Goal: Find specific page/section: Find specific page/section

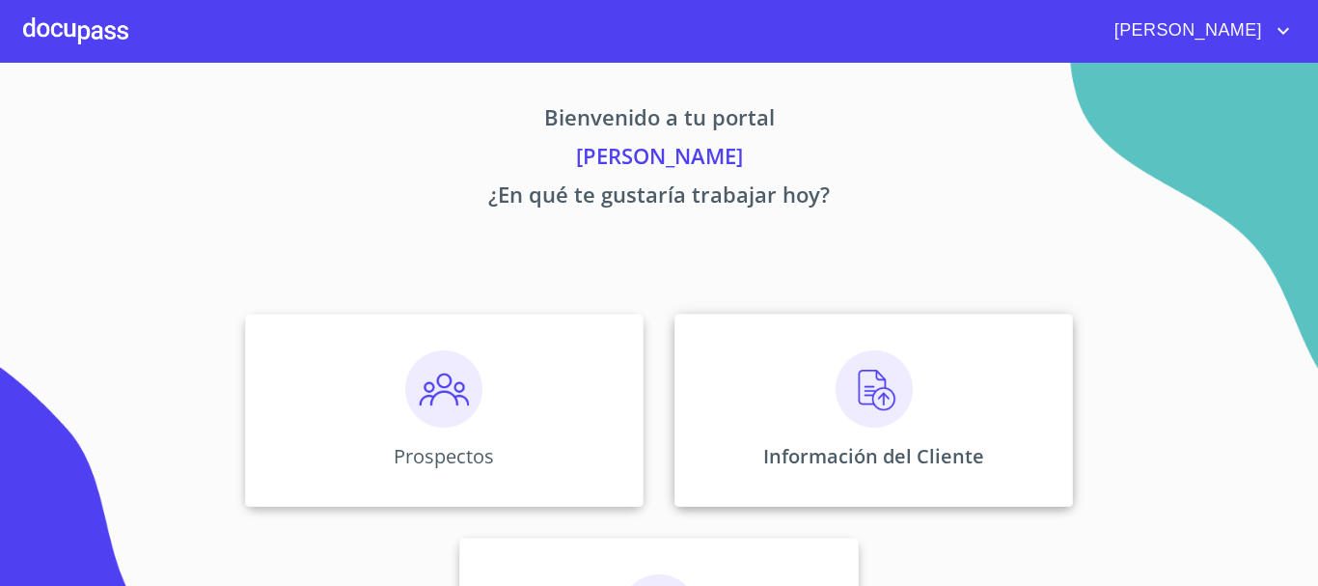
click at [885, 402] on img at bounding box center [874, 388] width 77 height 77
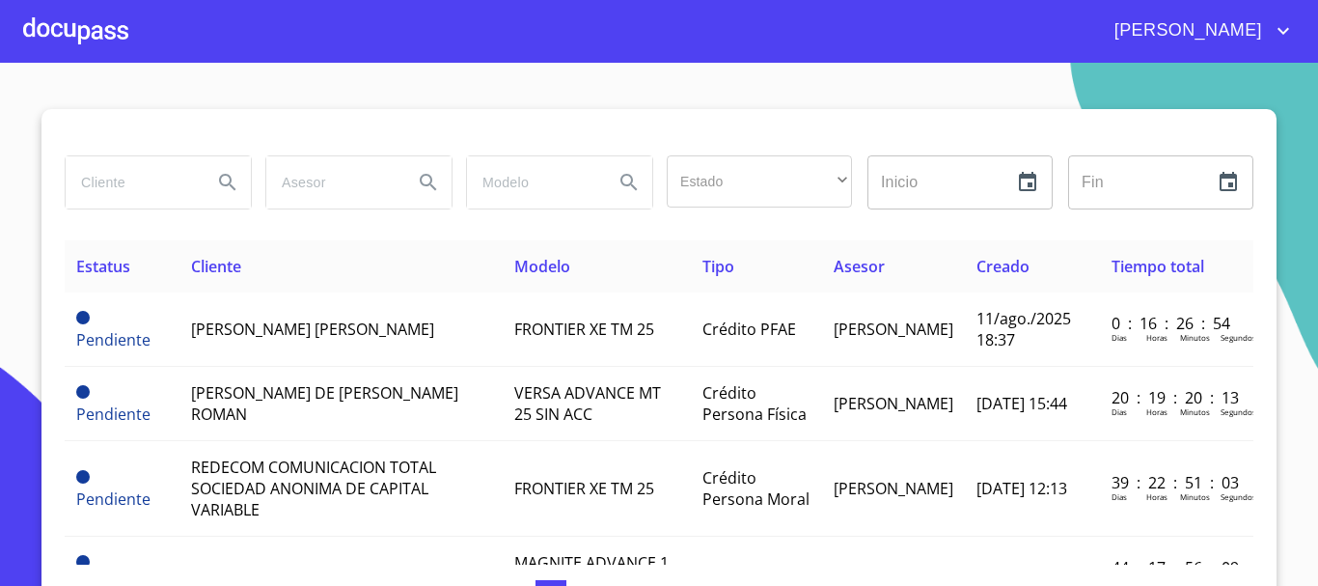
click at [135, 191] on input "search" at bounding box center [131, 182] width 131 height 52
type input "[PERSON_NAME]"
click at [208, 180] on button "Search" at bounding box center [228, 182] width 46 height 46
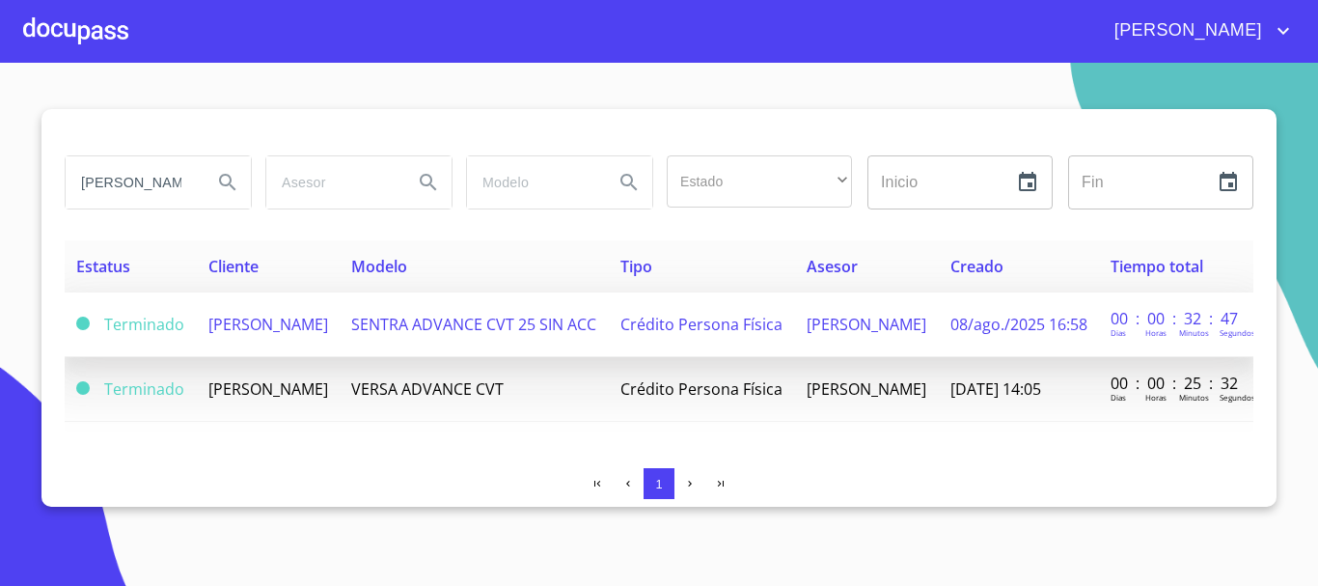
click at [229, 335] on span "[PERSON_NAME]" at bounding box center [268, 324] width 120 height 21
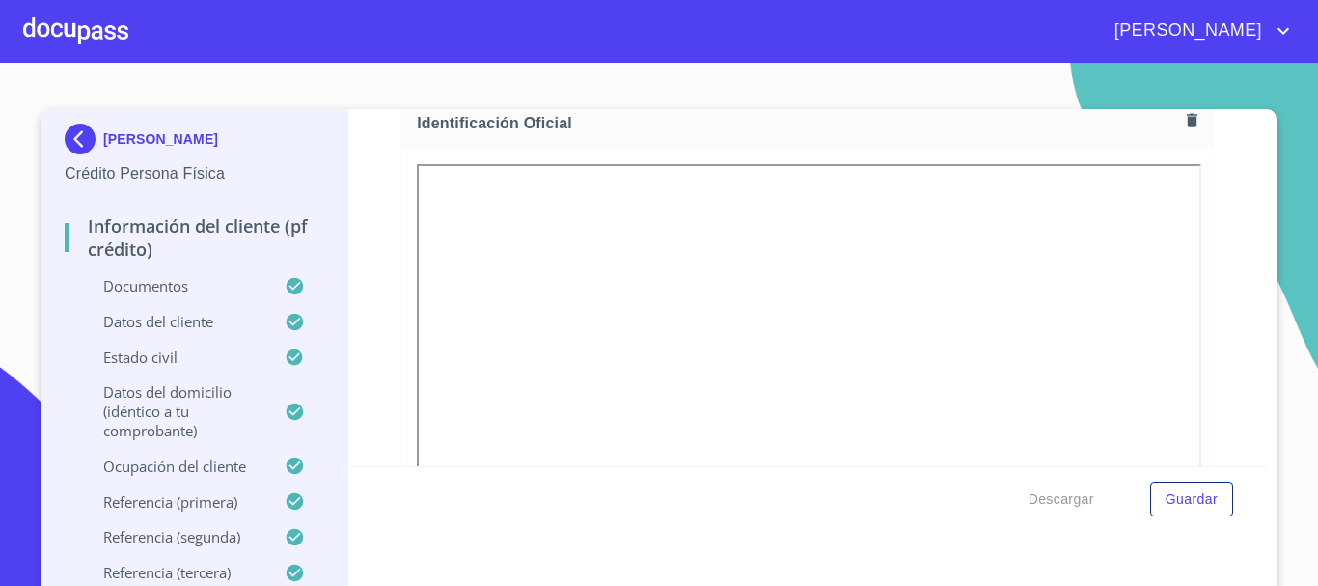
click at [85, 39] on div at bounding box center [75, 31] width 105 height 62
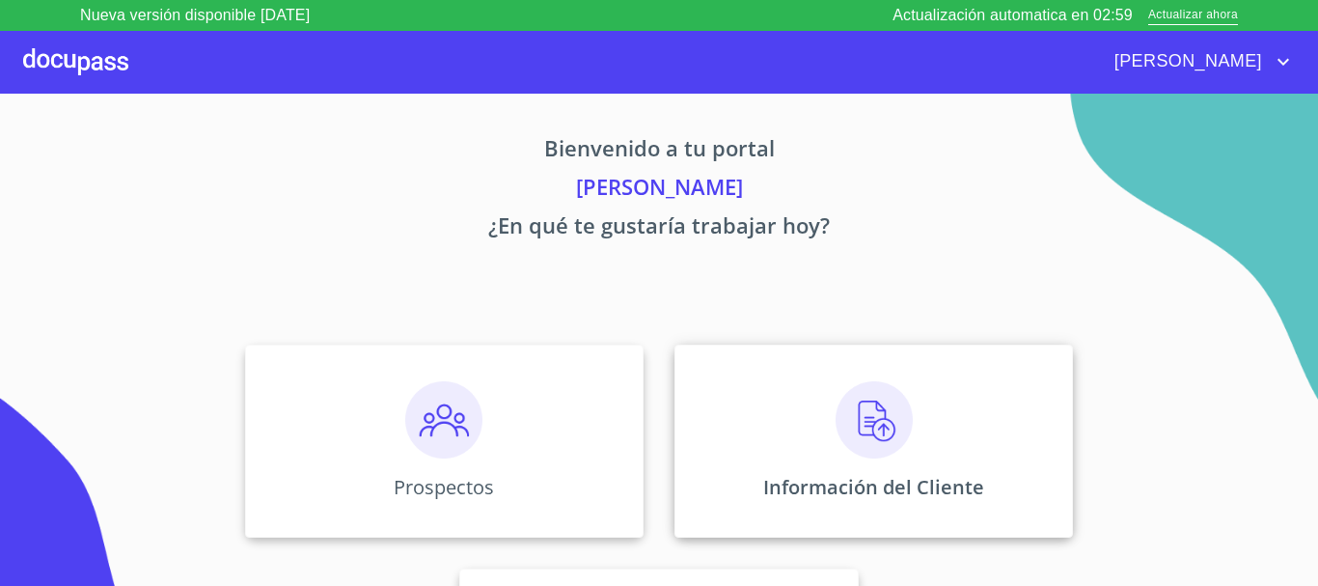
click at [851, 419] on img at bounding box center [874, 419] width 77 height 77
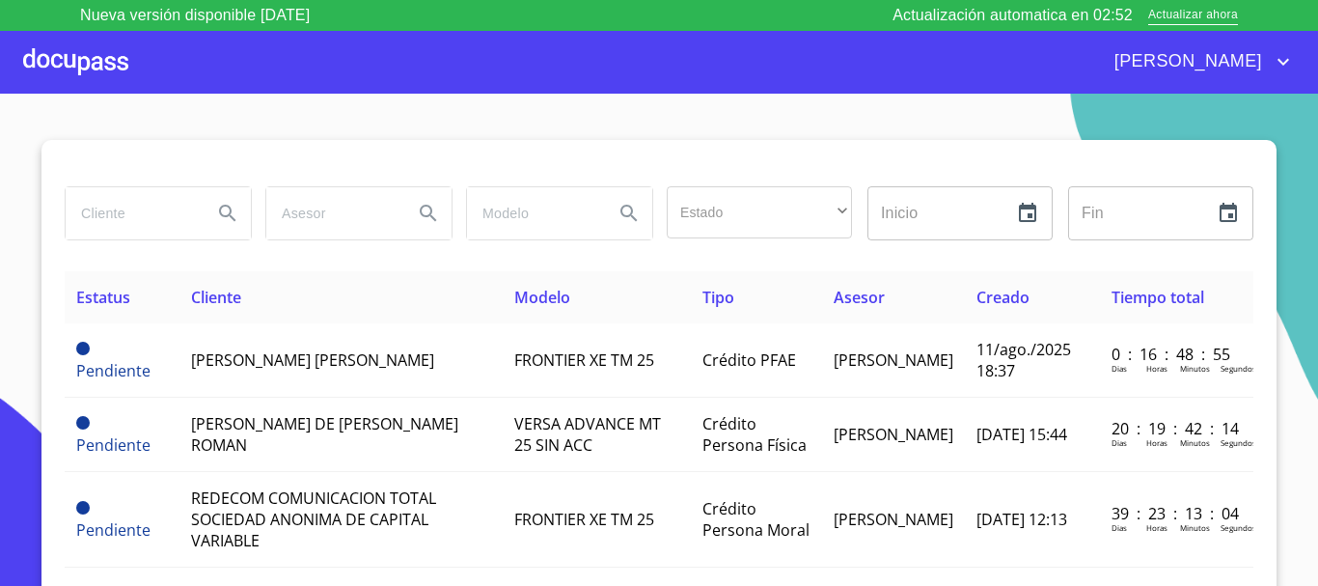
click at [167, 216] on input "search" at bounding box center [131, 213] width 131 height 52
type input "[PERSON_NAME]"
click at [223, 227] on button "Search" at bounding box center [228, 213] width 46 height 46
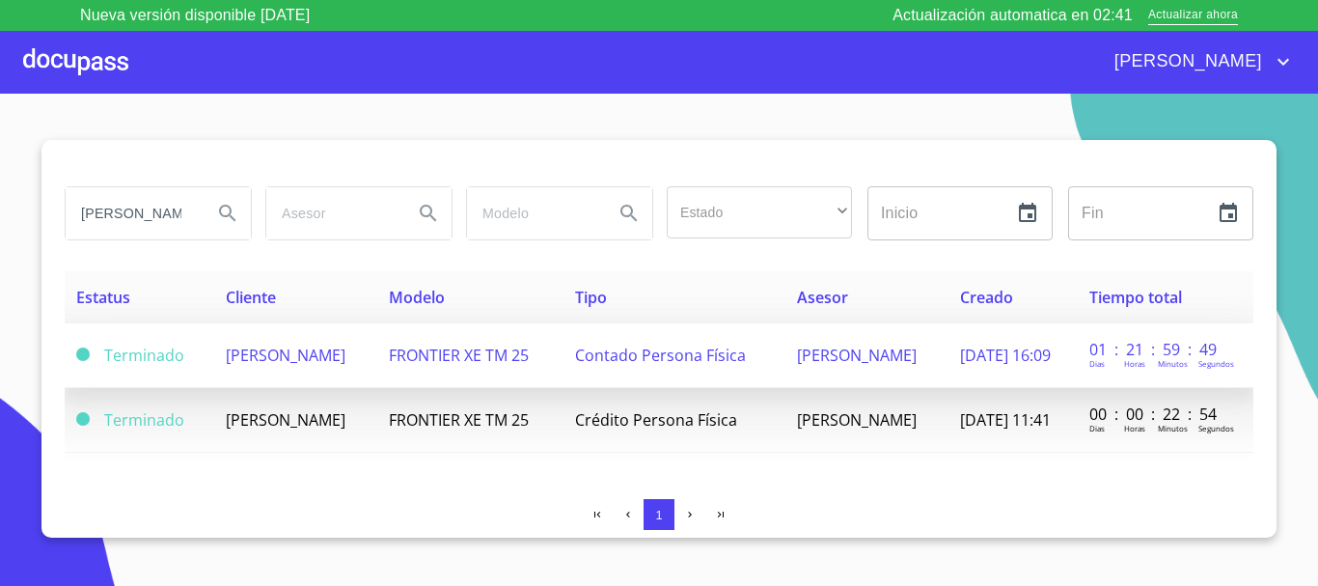
click at [230, 362] on span "[PERSON_NAME]" at bounding box center [286, 355] width 120 height 21
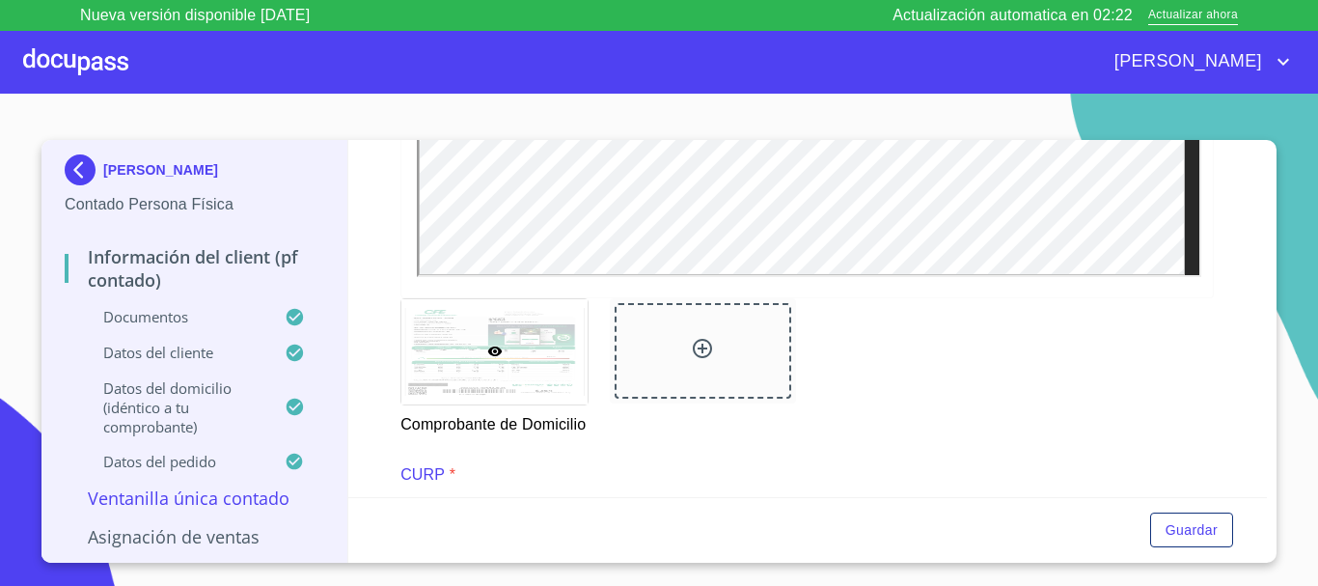
scroll to position [1544, 0]
